Goal: Information Seeking & Learning: Check status

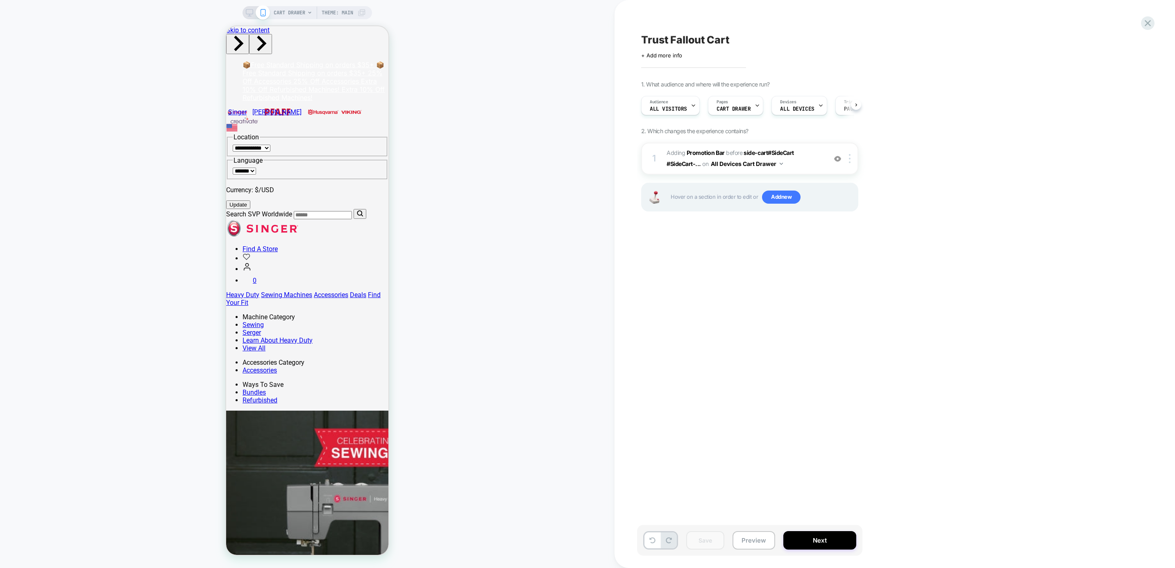
scroll to position [0, 0]
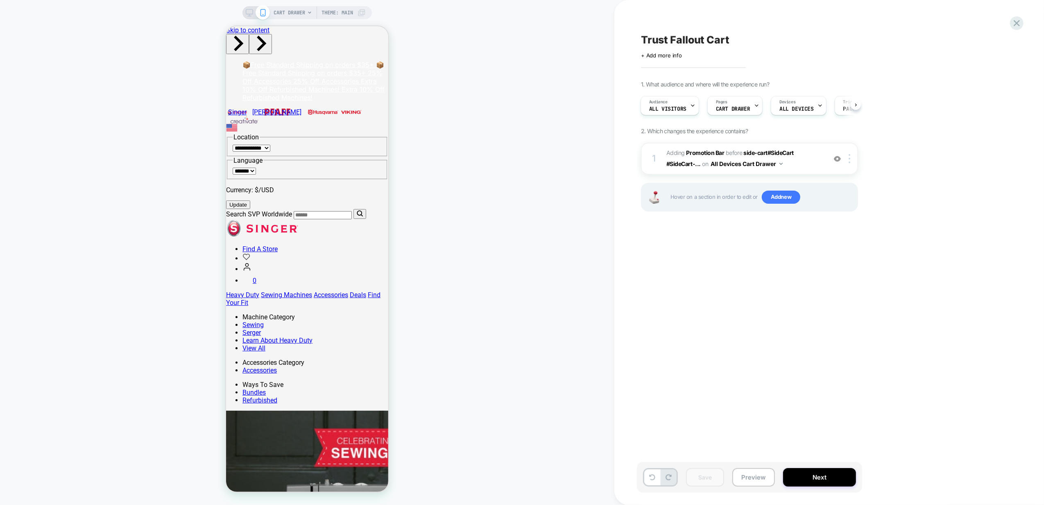
click at [37, 235] on div "CART DRAWER Theme: MAIN" at bounding box center [307, 252] width 614 height 488
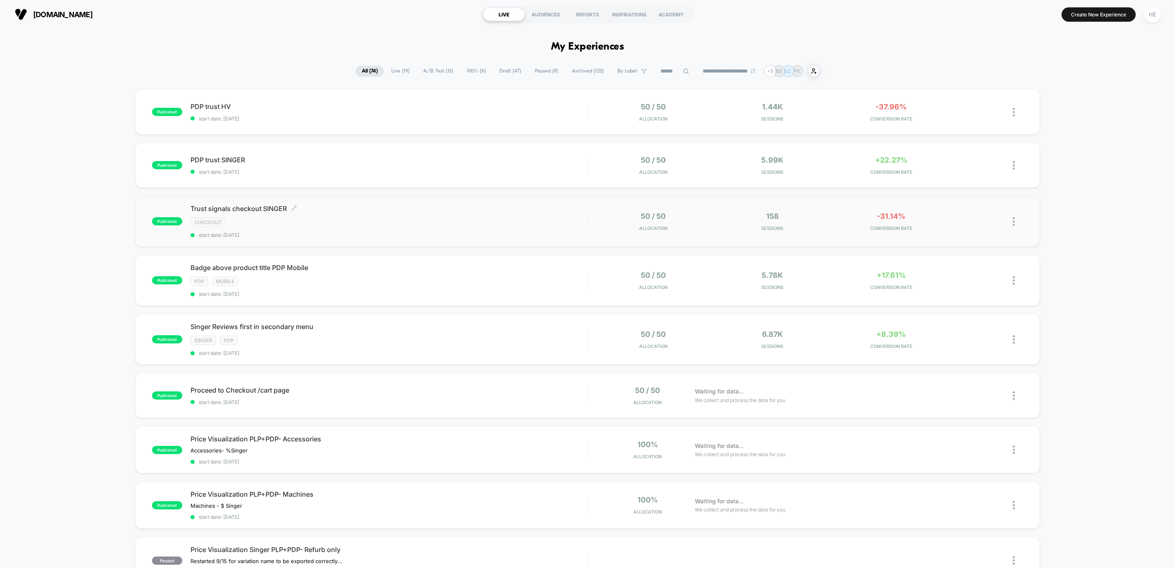
click at [366, 217] on div "checkout" at bounding box center [388, 221] width 396 height 9
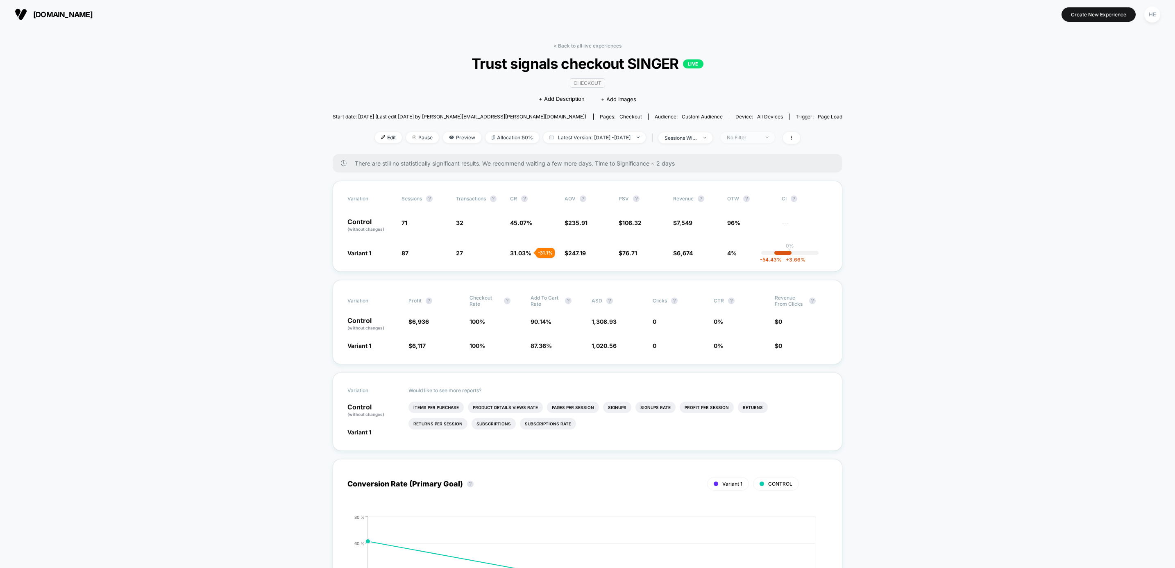
click at [759, 136] on div "No Filter" at bounding box center [743, 137] width 33 height 6
click at [750, 170] on span "Mobile Visitors" at bounding box center [756, 168] width 39 height 7
click at [758, 263] on button "Save" at bounding box center [761, 258] width 75 height 14
click at [759, 138] on div "Mobile" at bounding box center [743, 137] width 33 height 6
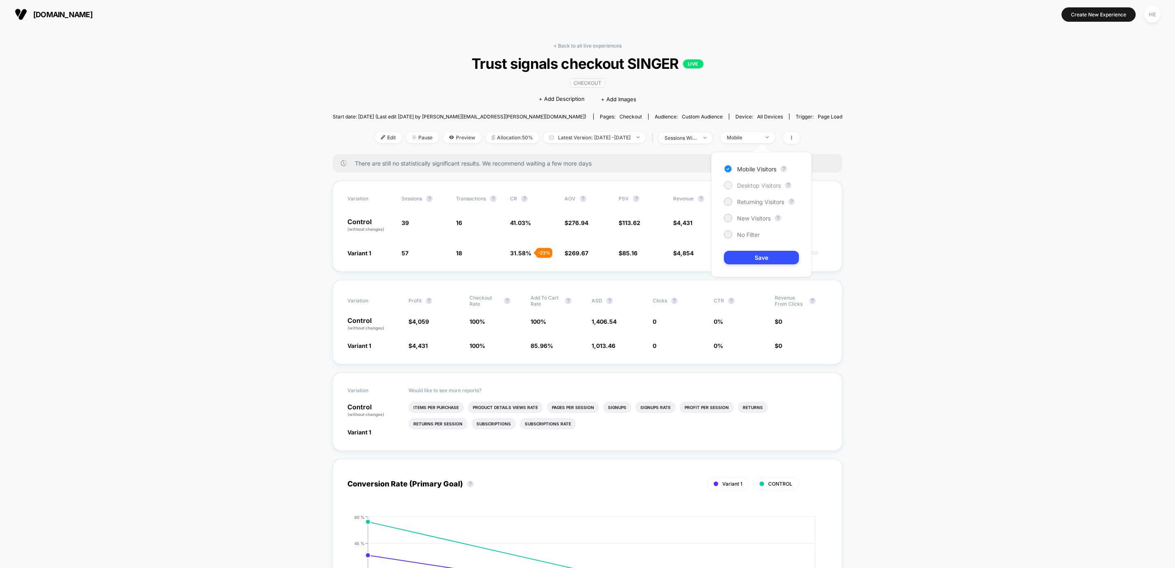
click at [756, 188] on span "Desktop Visitors" at bounding box center [759, 185] width 44 height 7
click at [761, 258] on button "Save" at bounding box center [761, 258] width 75 height 14
click at [756, 141] on span "Desktop" at bounding box center [747, 137] width 54 height 11
click at [759, 215] on span "New Visitors" at bounding box center [754, 218] width 34 height 7
click at [754, 254] on button "Save" at bounding box center [761, 258] width 75 height 14
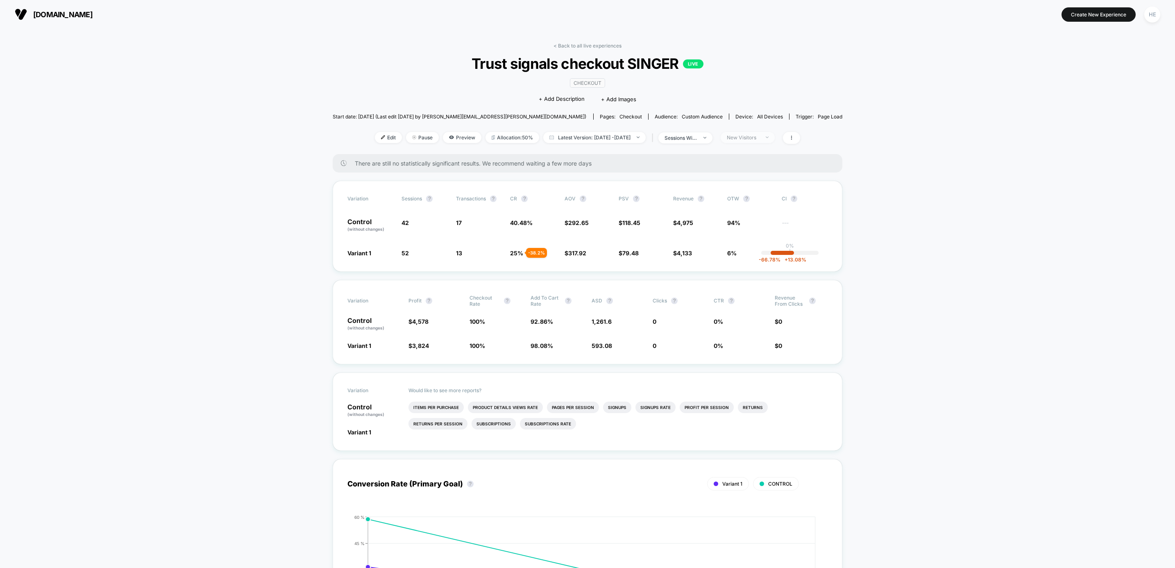
click at [759, 138] on div "New Visitors" at bounding box center [743, 137] width 33 height 6
click at [745, 235] on span "No Filter" at bounding box center [748, 234] width 23 height 7
click at [751, 256] on button "Save" at bounding box center [761, 258] width 75 height 14
click at [437, 408] on li "Items Per Purchase" at bounding box center [435, 406] width 55 height 11
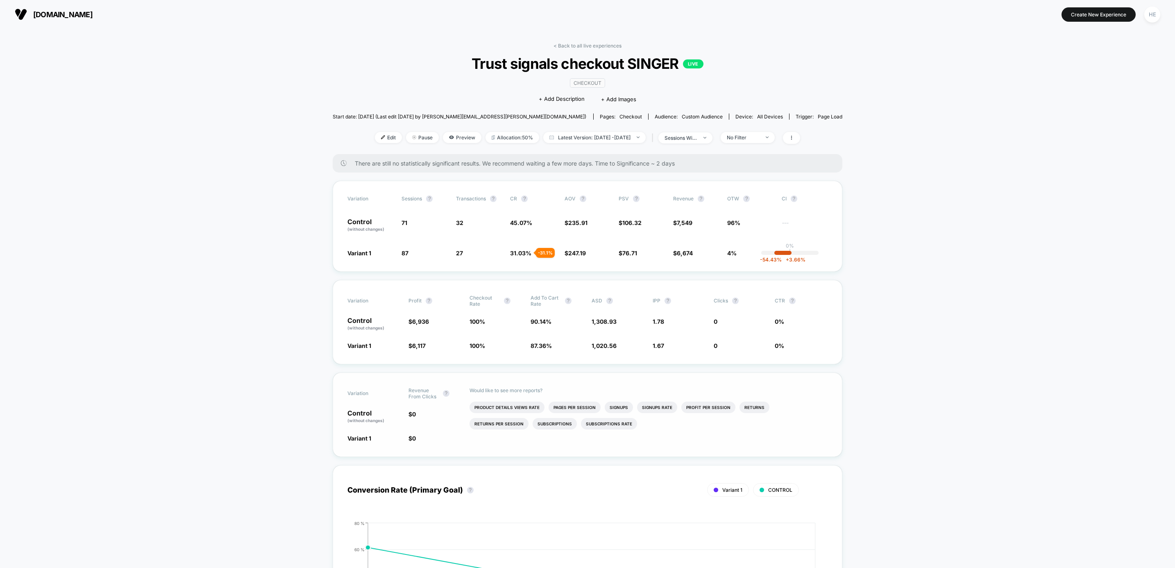
click at [567, 52] on div "< Back to all live experiences Trust signals checkout SINGER LIVE checkout Clic…" at bounding box center [588, 98] width 510 height 111
click at [569, 43] on link "< Back to all live experiences" at bounding box center [587, 46] width 68 height 6
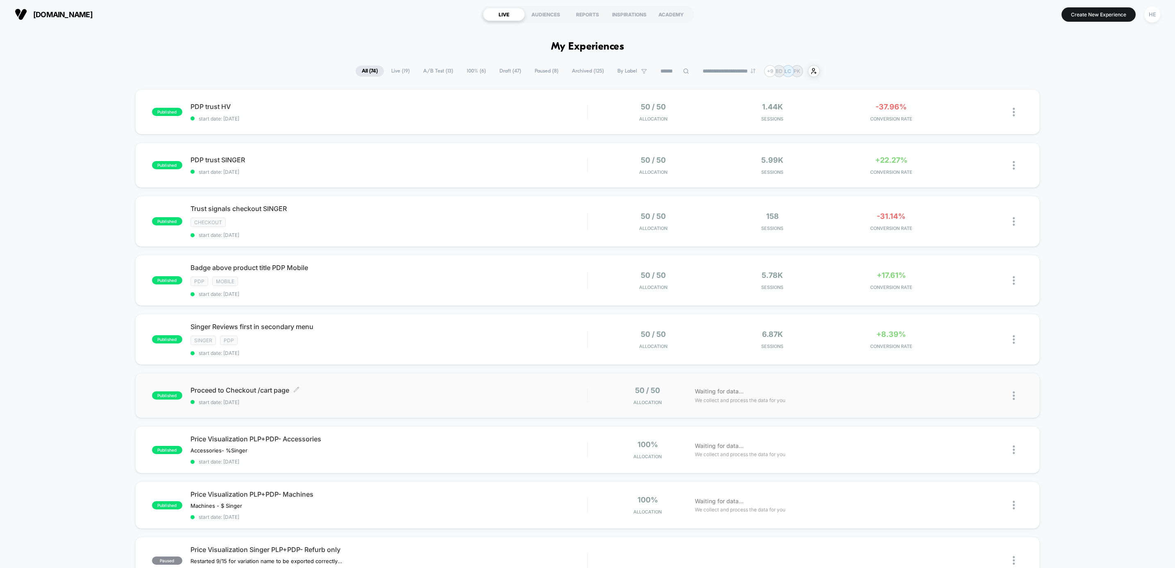
click at [438, 398] on div "Proceed to Checkout /cart page Click to edit experience details Click to edit e…" at bounding box center [388, 395] width 396 height 19
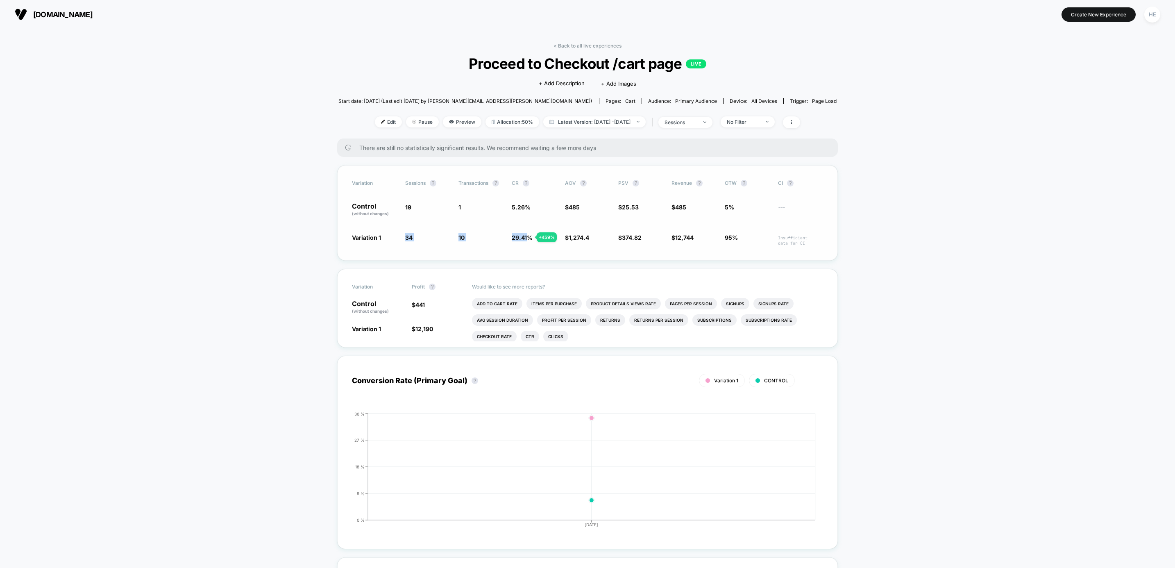
drag, startPoint x: 390, startPoint y: 239, endPoint x: 529, endPoint y: 238, distance: 138.8
click at [529, 238] on div "Variation 1 34 + 78.9 % 10 + 459 % 29.41 % + 459 % $ 1,274.4 + 163 % $ 374.82 +…" at bounding box center [587, 239] width 471 height 13
drag, startPoint x: 529, startPoint y: 238, endPoint x: 941, endPoint y: 276, distance: 414.1
drag, startPoint x: 339, startPoint y: 242, endPoint x: 790, endPoint y: 235, distance: 451.4
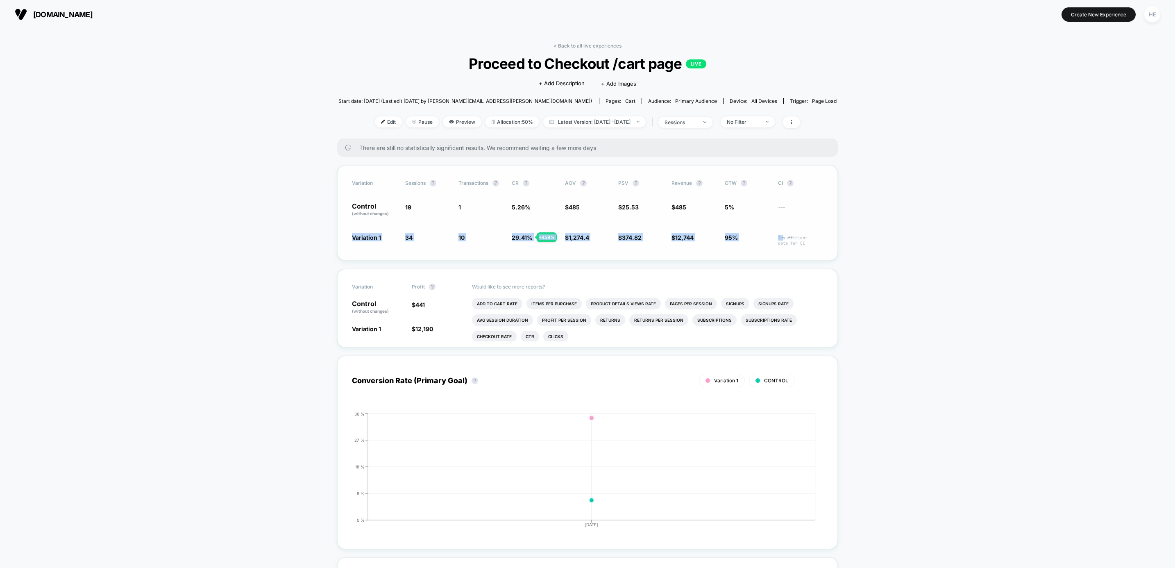
click at [790, 235] on div "Variation Sessions ? Transactions ? CR ? AOV ? PSV ? Revenue ? OTW ? CI ? Contr…" at bounding box center [587, 212] width 500 height 95
drag, startPoint x: 790, startPoint y: 235, endPoint x: 916, endPoint y: 250, distance: 126.2
click at [505, 336] on li "Checkout Rate" at bounding box center [494, 335] width 45 height 11
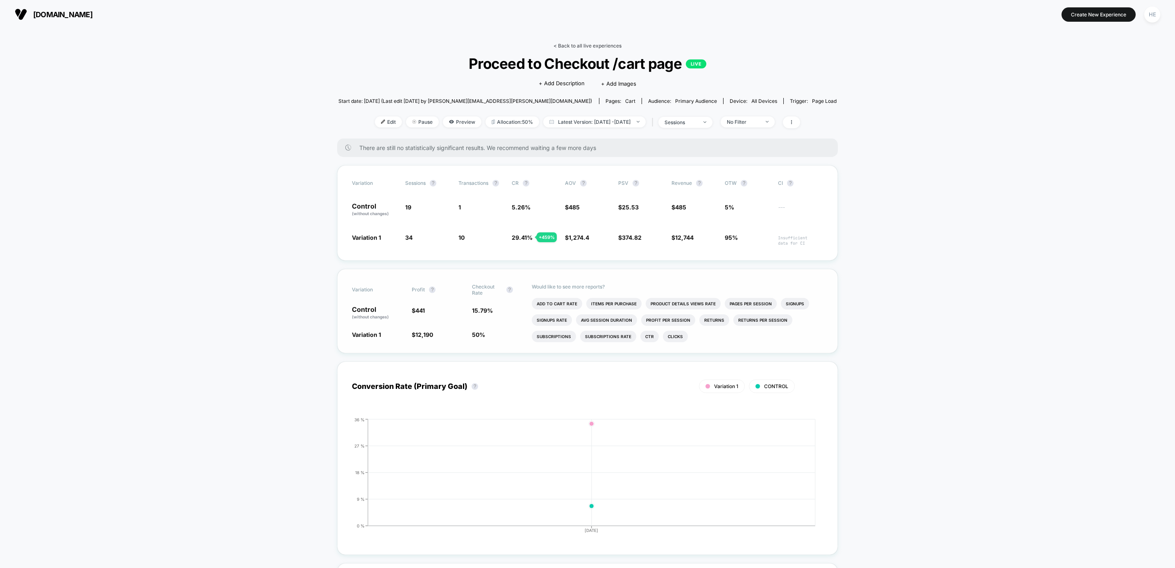
click at [564, 47] on link "< Back to all live experiences" at bounding box center [587, 46] width 68 height 6
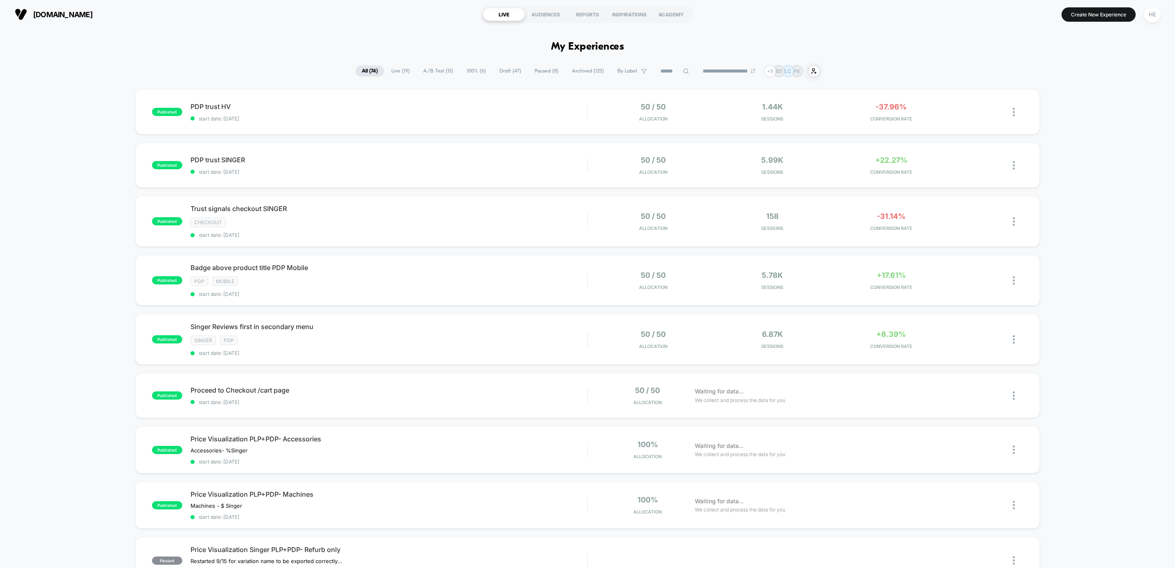
click at [1069, 161] on div "published PDP trust HV start date: 2025-09-29 50 / 50 Allocation 1.44k Sessions…" at bounding box center [587, 454] width 1175 height 730
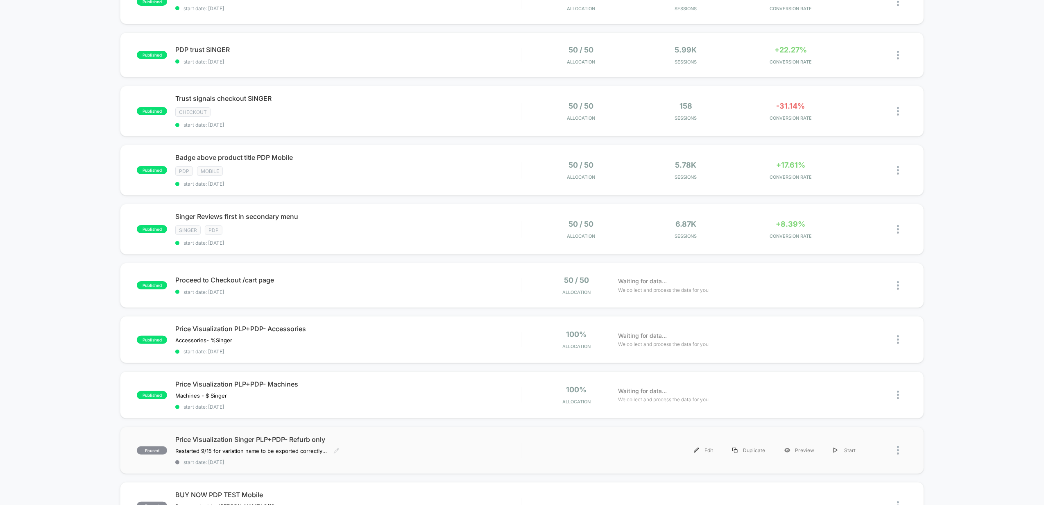
scroll to position [109, 0]
click at [425, 224] on div "Singer Reviews first in secondary menu Click to edit experience details Click t…" at bounding box center [348, 230] width 346 height 34
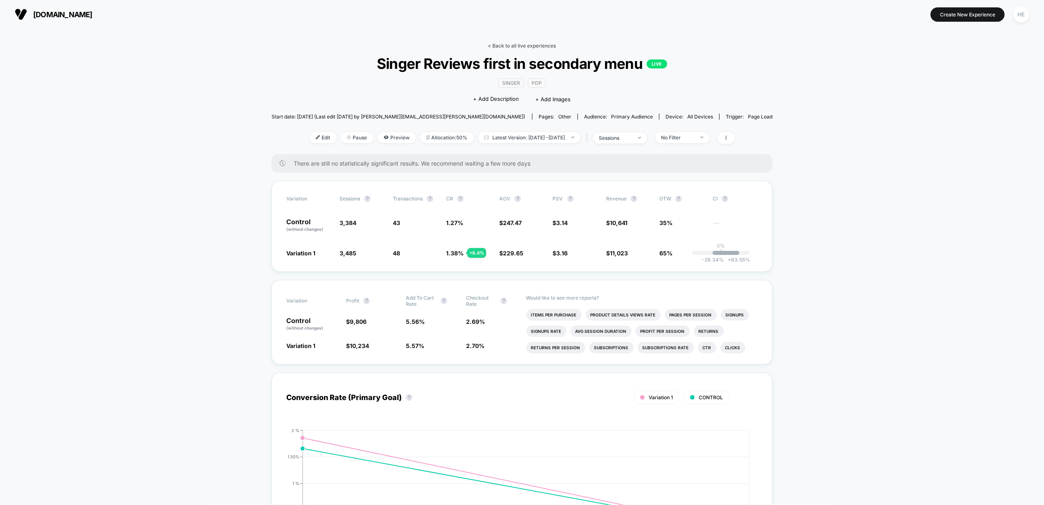
click at [517, 43] on link "< Back to all live experiences" at bounding box center [522, 46] width 68 height 6
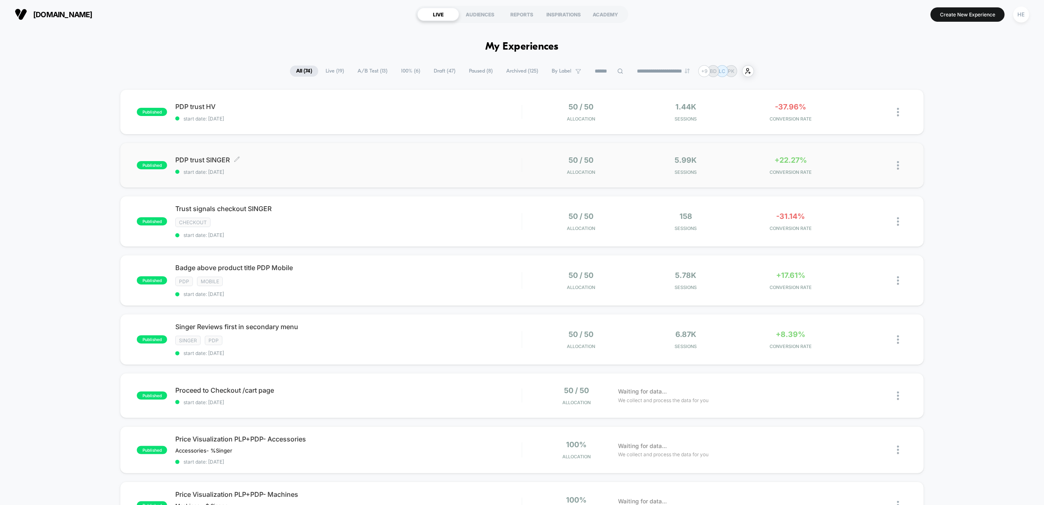
click at [401, 168] on div "PDP trust SINGER Click to edit experience details Click to edit experience deta…" at bounding box center [348, 165] width 346 height 19
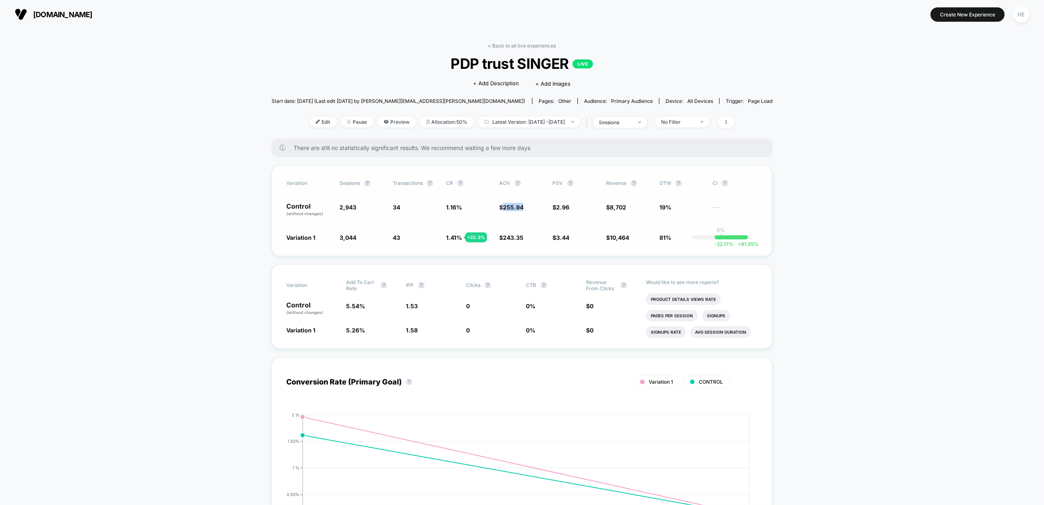
drag, startPoint x: 507, startPoint y: 206, endPoint x: 530, endPoint y: 208, distance: 23.1
click at [530, 208] on span "$ 255.94" at bounding box center [521, 210] width 45 height 14
drag, startPoint x: 541, startPoint y: 208, endPoint x: 679, endPoint y: 238, distance: 140.8
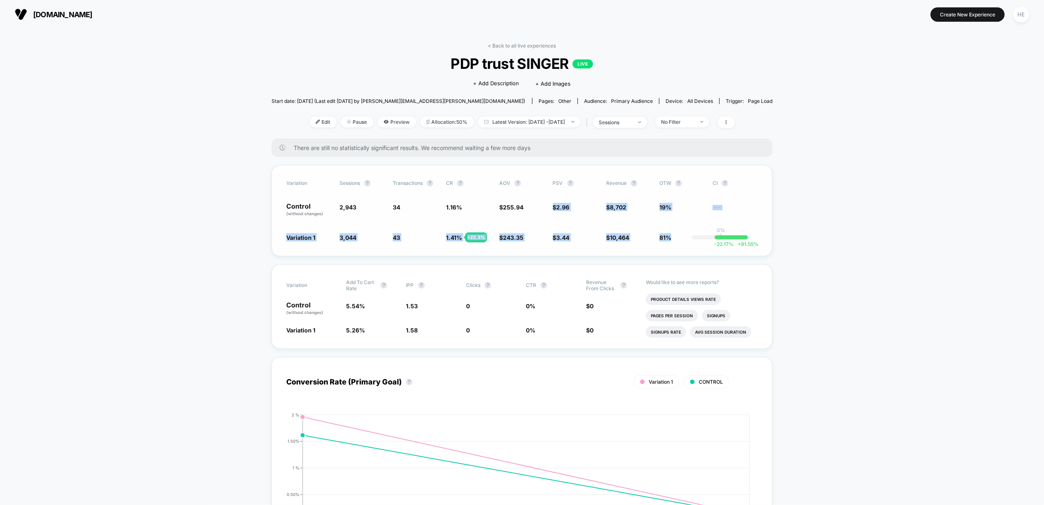
click at [679, 238] on div "Variation Sessions ? Transactions ? CR ? AOV ? PSV ? Revenue ? OTW ? CI ? Contr…" at bounding box center [522, 210] width 501 height 91
drag, startPoint x: 679, startPoint y: 238, endPoint x: 858, endPoint y: 266, distance: 181.5
click at [614, 238] on span "10,464" at bounding box center [619, 237] width 19 height 7
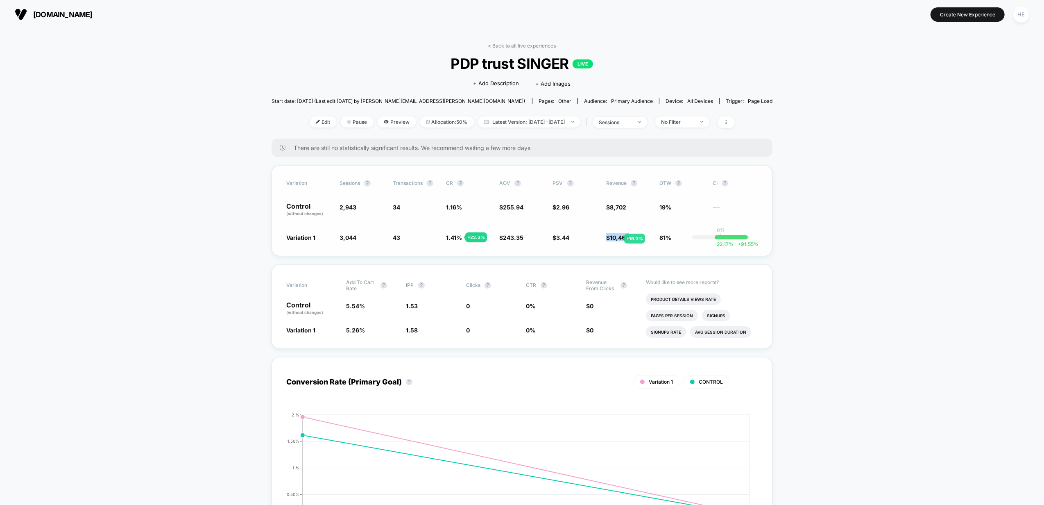
click at [614, 238] on span "10,464" at bounding box center [619, 237] width 19 height 7
drag, startPoint x: 617, startPoint y: 238, endPoint x: 867, endPoint y: 264, distance: 251.1
drag, startPoint x: 543, startPoint y: 202, endPoint x: 706, endPoint y: 242, distance: 167.7
click at [706, 242] on div "Variation Sessions ? Transactions ? CR ? AOV ? PSV ? Revenue ? OTW ? CI ? Contr…" at bounding box center [522, 210] width 501 height 91
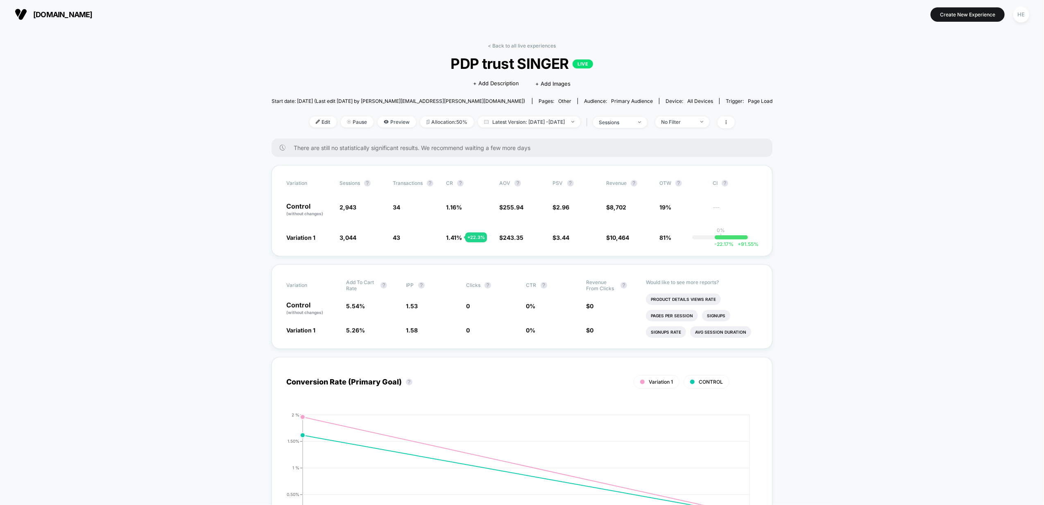
drag, startPoint x: 706, startPoint y: 242, endPoint x: 859, endPoint y: 251, distance: 153.1
click at [687, 302] on li "Product Details Views Rate" at bounding box center [683, 298] width 75 height 11
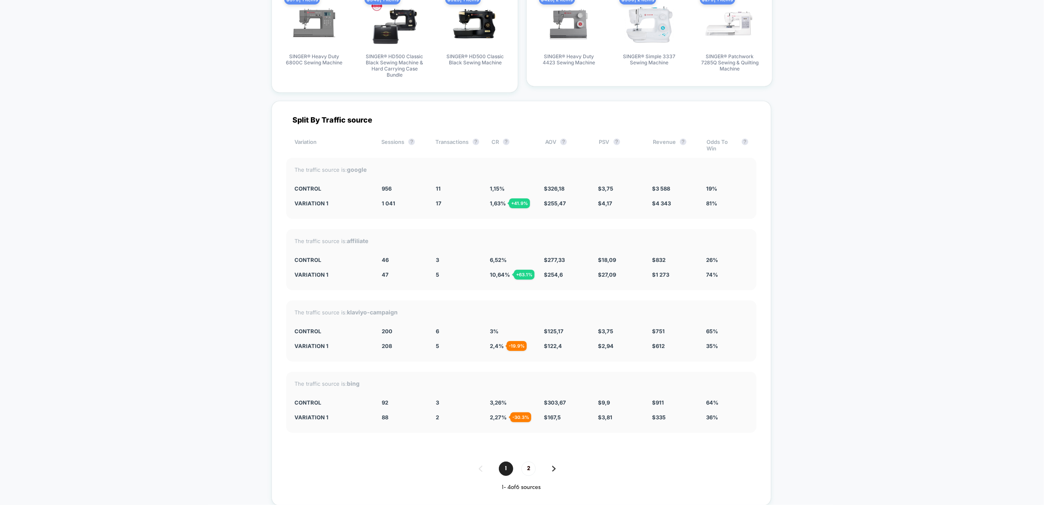
scroll to position [1747, 0]
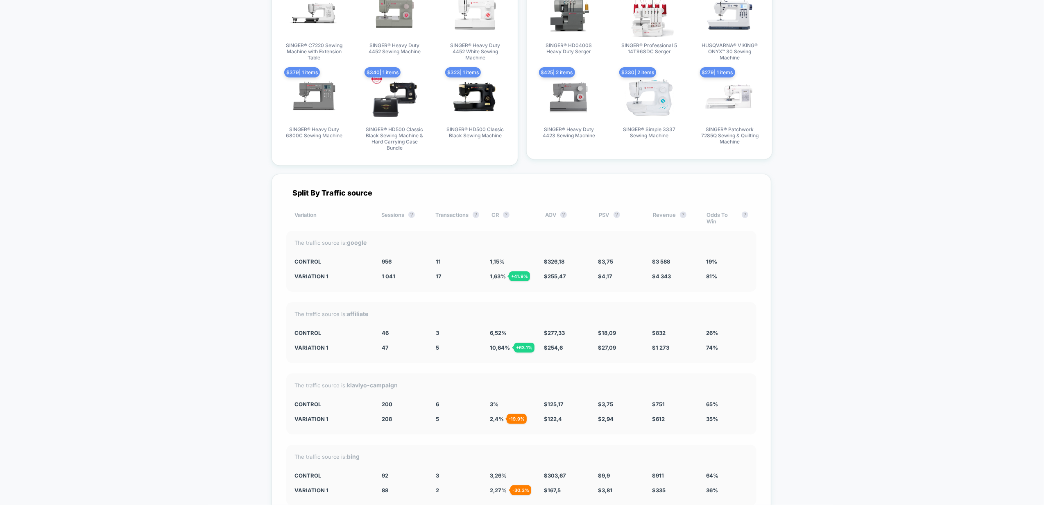
drag, startPoint x: 490, startPoint y: 274, endPoint x: 760, endPoint y: 276, distance: 270.3
click at [760, 276] on div "Split By Traffic source Variation Sessions ? Transactions ? CR ? AOV ? PSV ? Re…" at bounding box center [522, 376] width 500 height 405
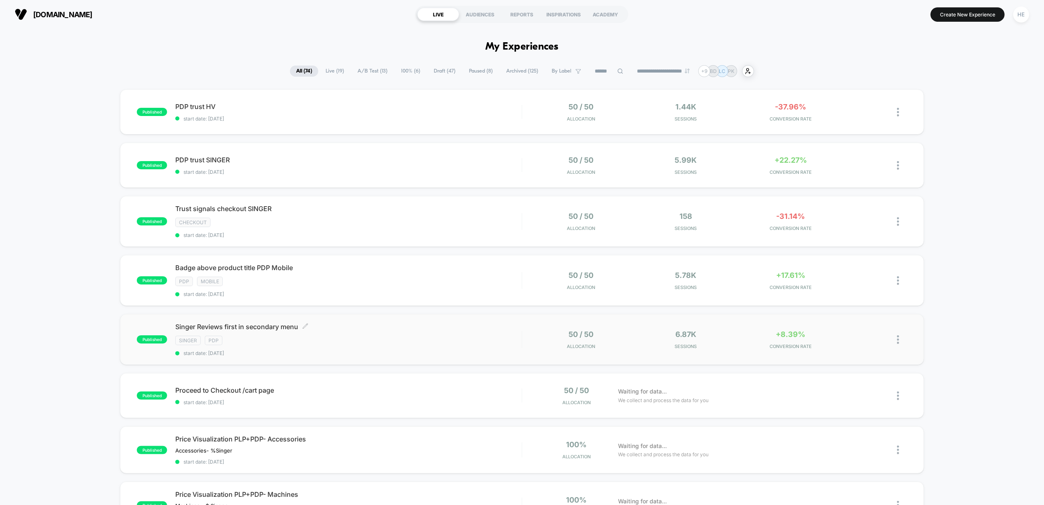
click at [356, 333] on div "Singer Reviews first in secondary menu Click to edit experience details Click t…" at bounding box center [348, 339] width 346 height 34
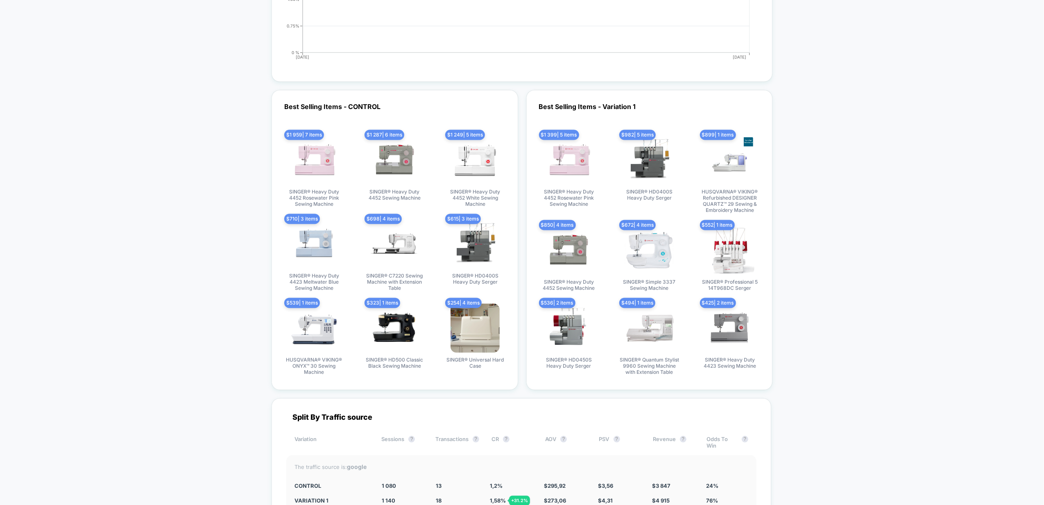
scroll to position [1693, 0]
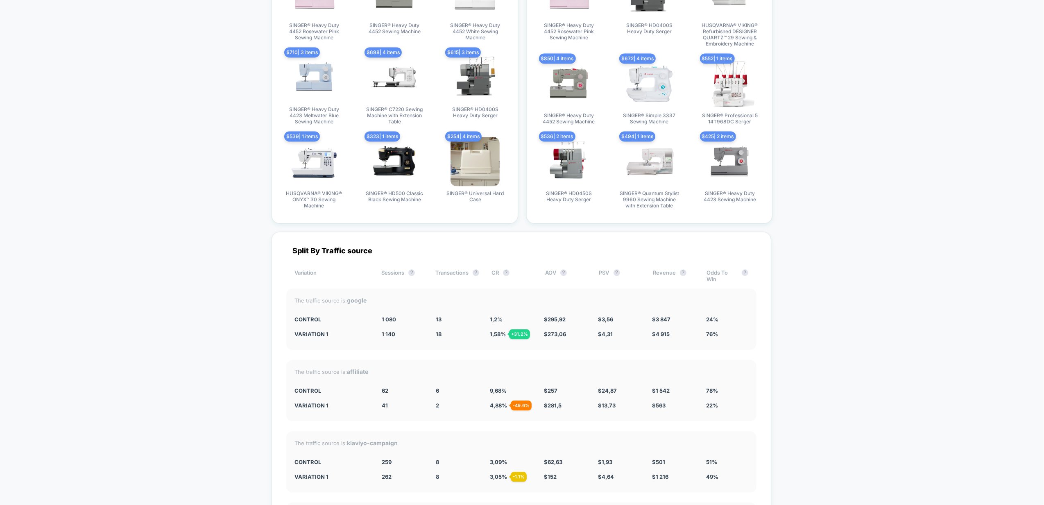
drag, startPoint x: 369, startPoint y: 336, endPoint x: 829, endPoint y: 340, distance: 459.5
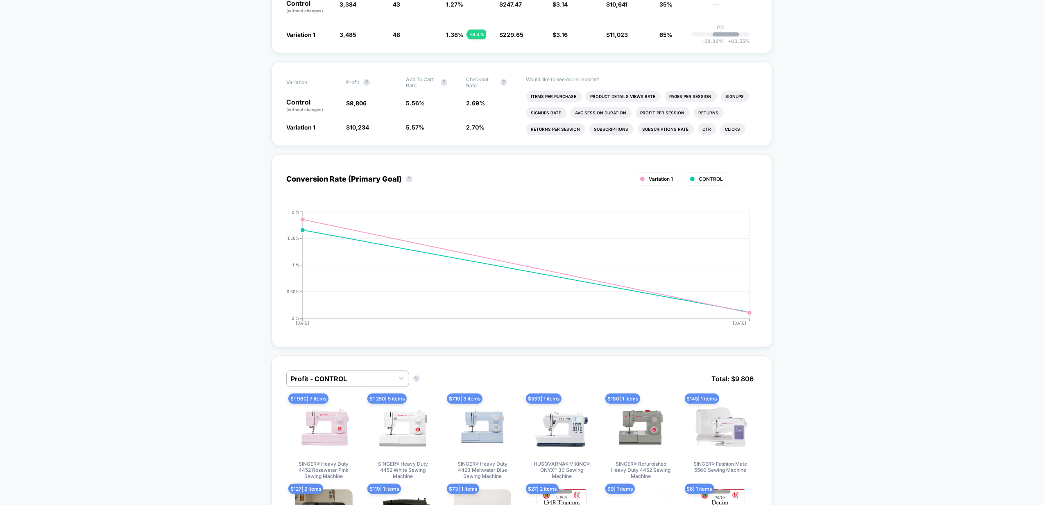
scroll to position [0, 0]
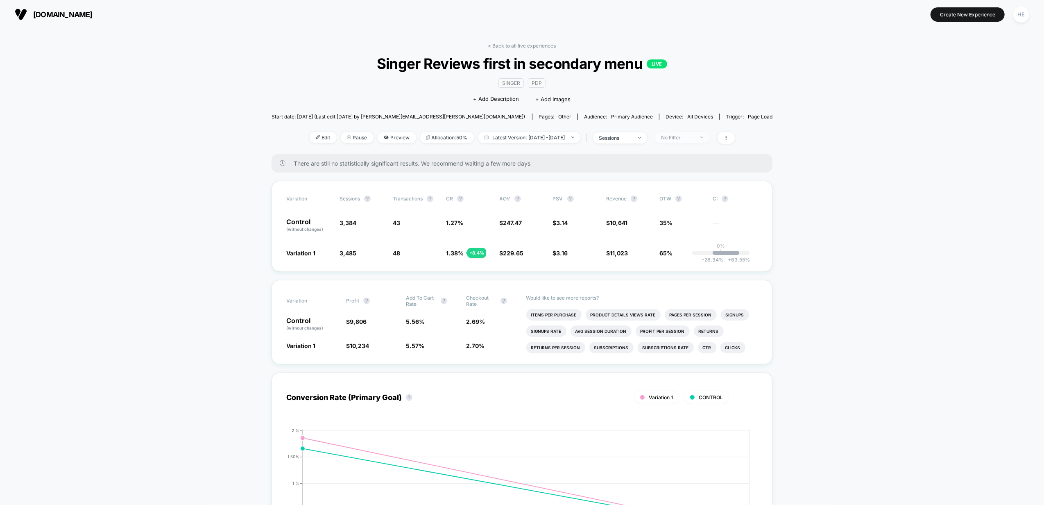
click at [709, 136] on span "No Filter" at bounding box center [682, 137] width 54 height 11
click at [700, 170] on span "Mobile Visitors" at bounding box center [691, 167] width 39 height 7
click at [697, 256] on button "Save" at bounding box center [696, 256] width 75 height 14
click at [694, 136] on div "Mobile" at bounding box center [677, 137] width 33 height 6
click at [692, 180] on span "Desktop Visitors" at bounding box center [694, 183] width 44 height 7
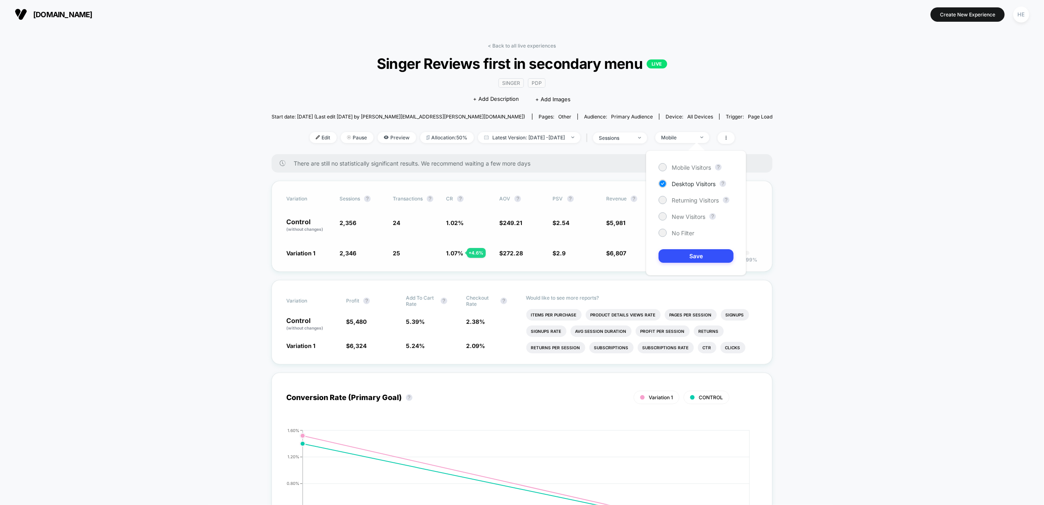
drag, startPoint x: 687, startPoint y: 256, endPoint x: 692, endPoint y: 258, distance: 5.3
click at [687, 256] on button "Save" at bounding box center [696, 256] width 75 height 14
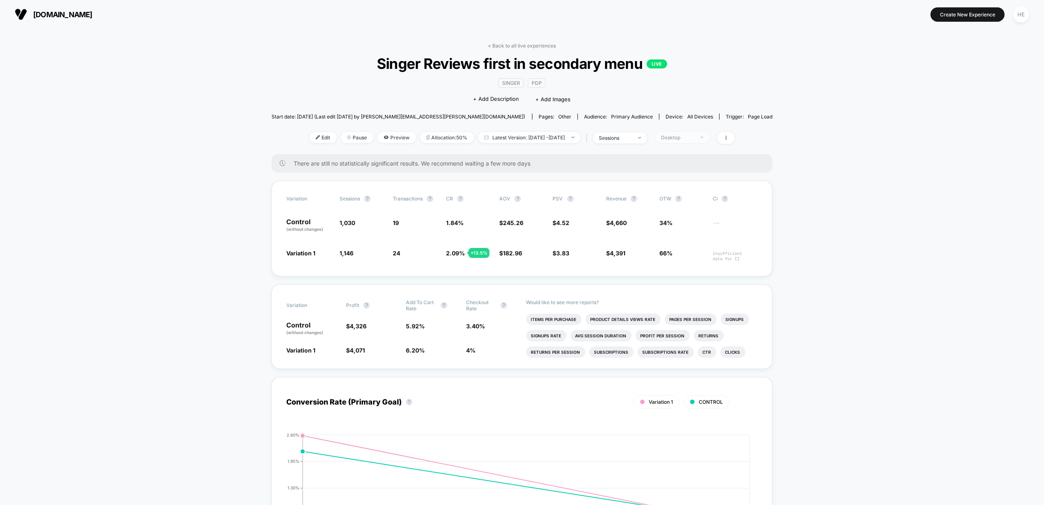
click at [694, 136] on div "Desktop" at bounding box center [677, 137] width 33 height 6
click at [677, 215] on span "New Visitors" at bounding box center [689, 216] width 34 height 7
click at [690, 260] on button "Save" at bounding box center [696, 256] width 75 height 14
click at [694, 139] on div "New Visitors" at bounding box center [677, 137] width 33 height 6
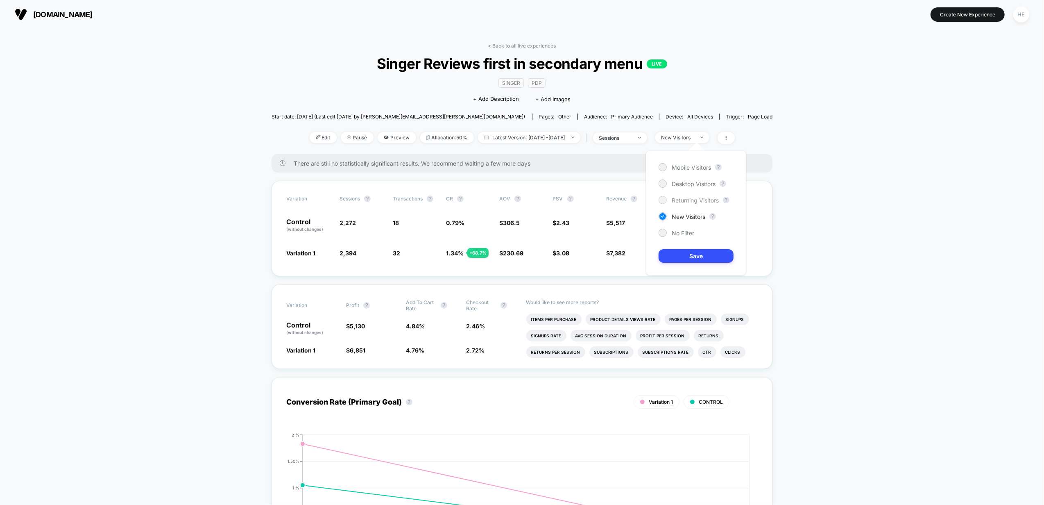
click at [687, 203] on span "Returning Visitors" at bounding box center [695, 200] width 47 height 7
click at [677, 259] on button "Save" at bounding box center [696, 256] width 75 height 14
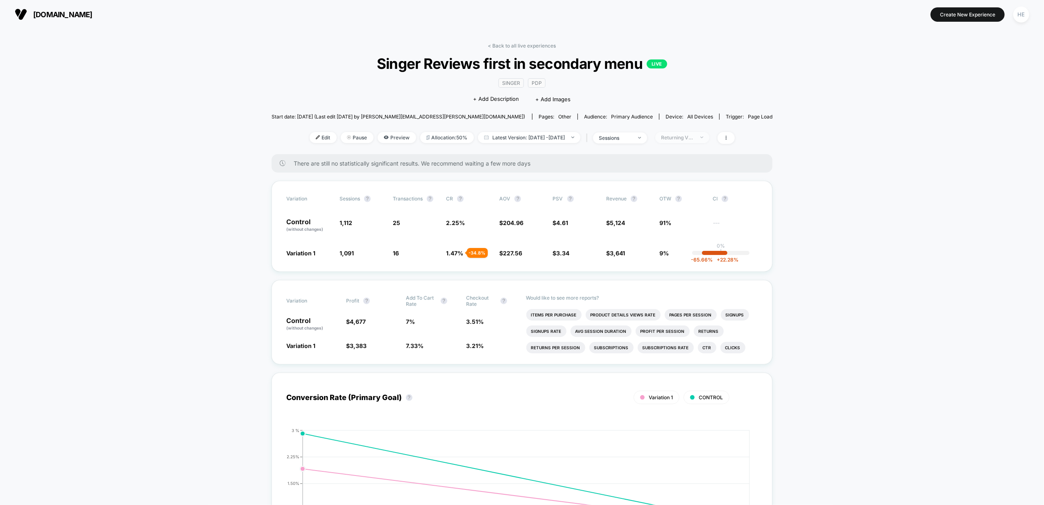
click at [694, 134] on div "Returning Visitors" at bounding box center [677, 137] width 33 height 6
click at [676, 235] on span "No Filter" at bounding box center [683, 232] width 23 height 7
click at [677, 256] on button "Save" at bounding box center [696, 256] width 75 height 14
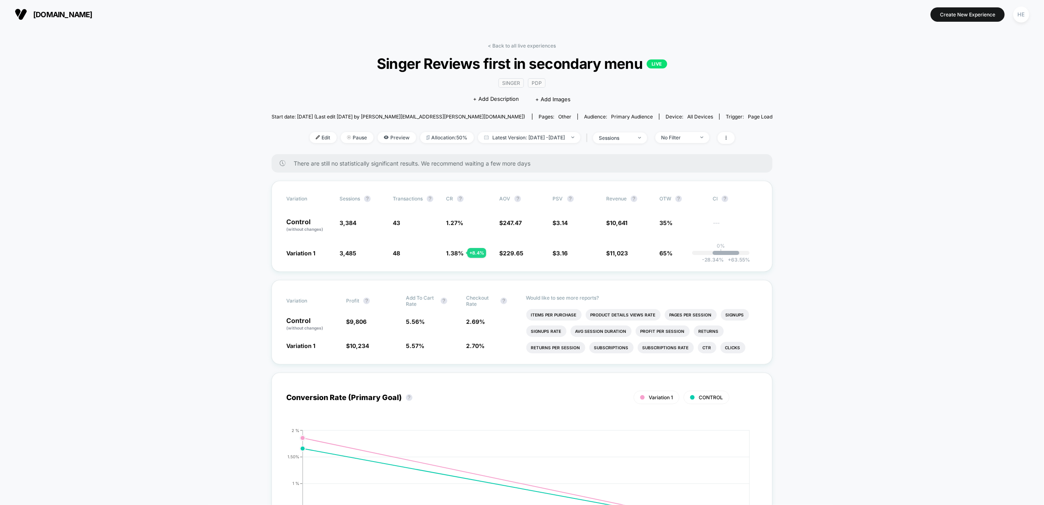
click at [515, 51] on div "< Back to all live experiences Singer Reviews first in secondary menu LIVE Sing…" at bounding box center [522, 98] width 501 height 111
click at [515, 48] on link "< Back to all live experiences" at bounding box center [522, 46] width 68 height 6
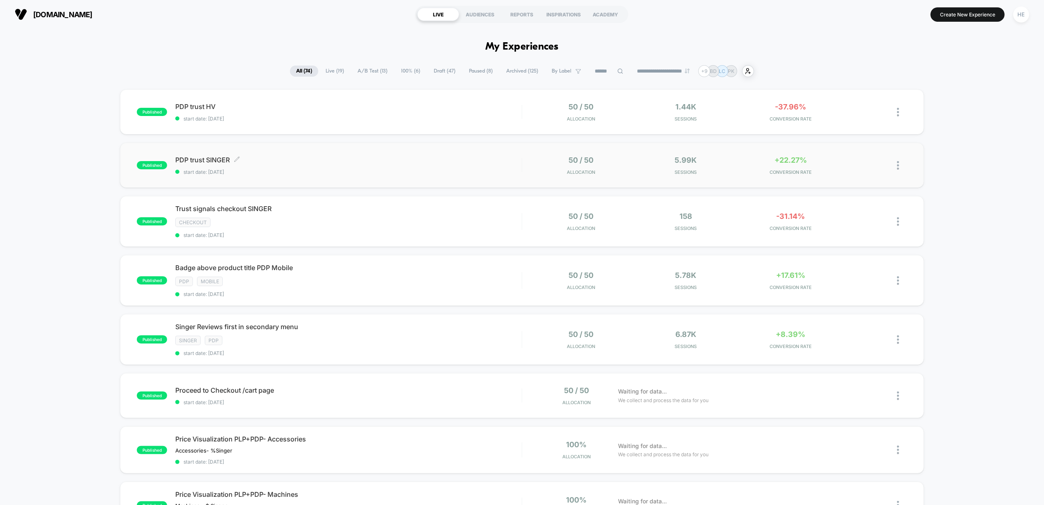
click at [380, 172] on span "start date: 2025-09-29" at bounding box center [348, 172] width 346 height 6
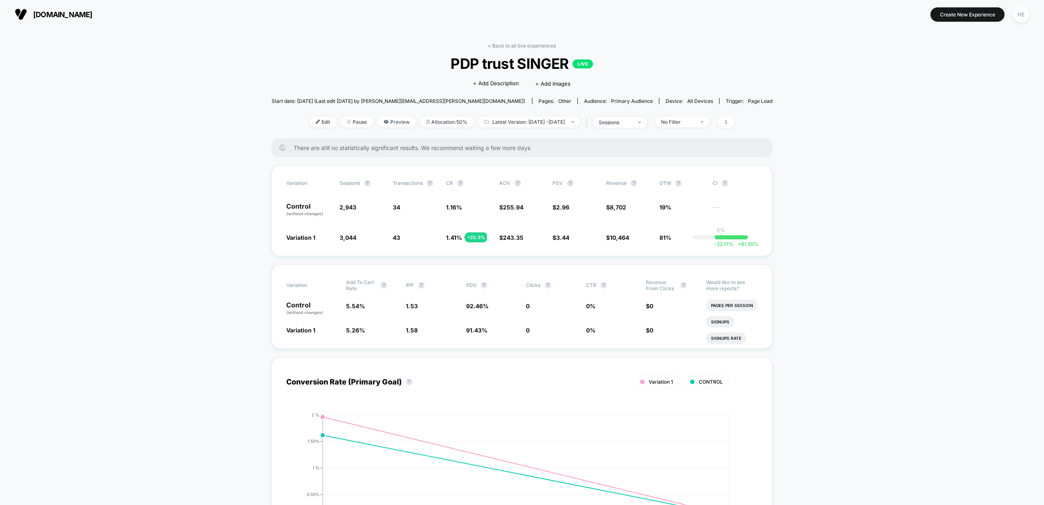
click at [516, 46] on link "< Back to all live experiences" at bounding box center [522, 46] width 68 height 6
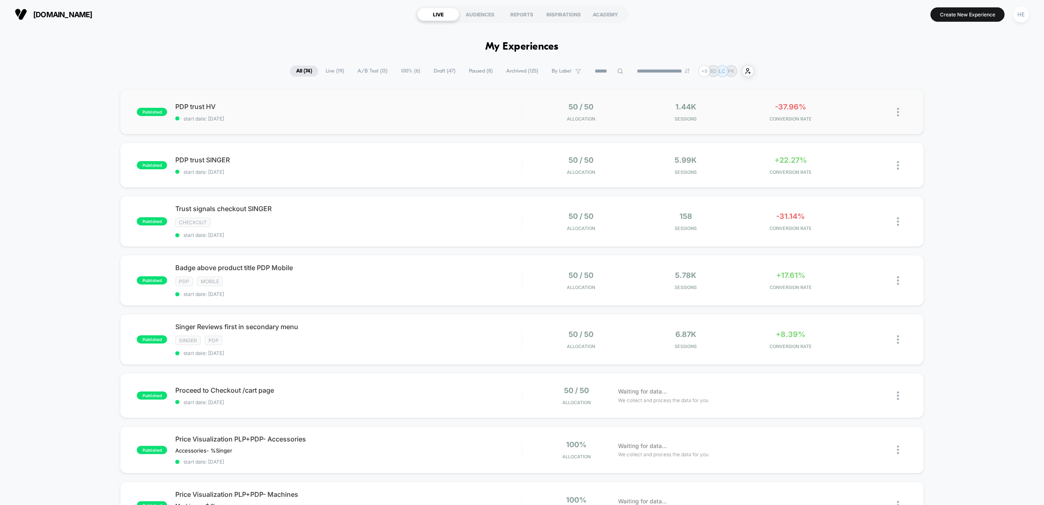
click at [432, 125] on div "published PDP trust HV start date: 2025-09-29 50 / 50 Allocation 1.44k Sessions…" at bounding box center [522, 111] width 804 height 45
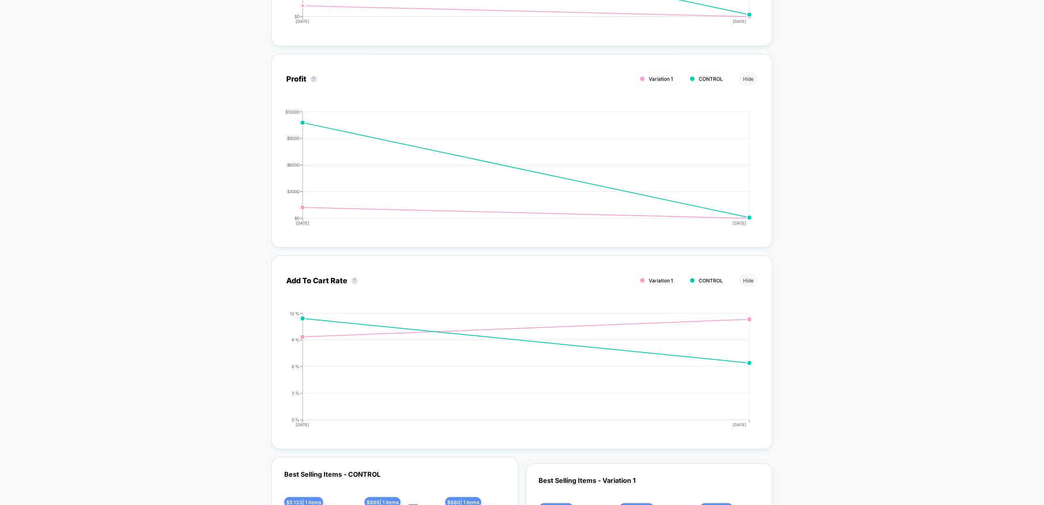
scroll to position [902, 0]
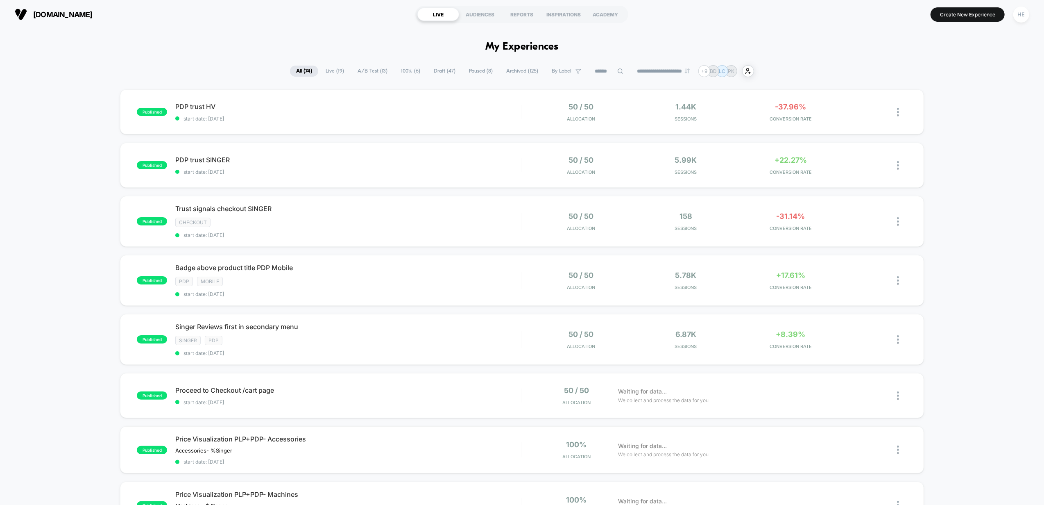
click at [964, 207] on div "published PDP trust HV start date: 2025-09-29 50 / 50 Allocation 1.44k Sessions…" at bounding box center [522, 454] width 1044 height 730
